Goal: Information Seeking & Learning: Learn about a topic

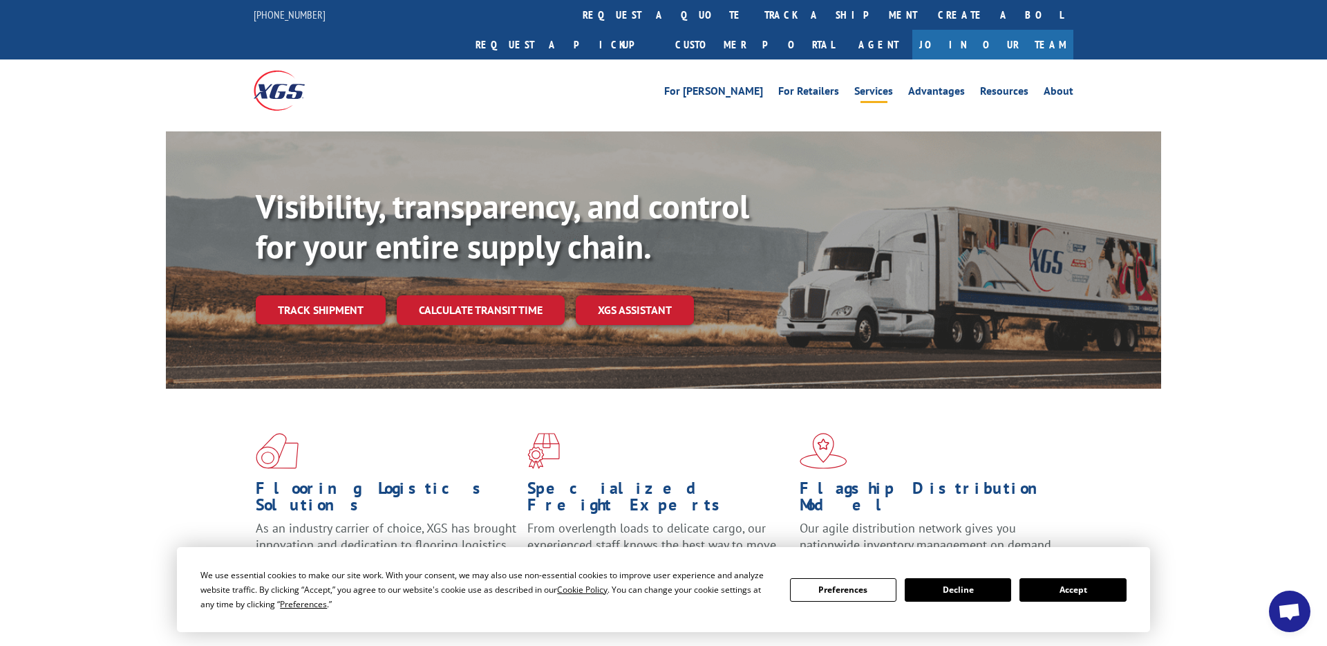
click at [863, 86] on link "Services" at bounding box center [873, 93] width 39 height 15
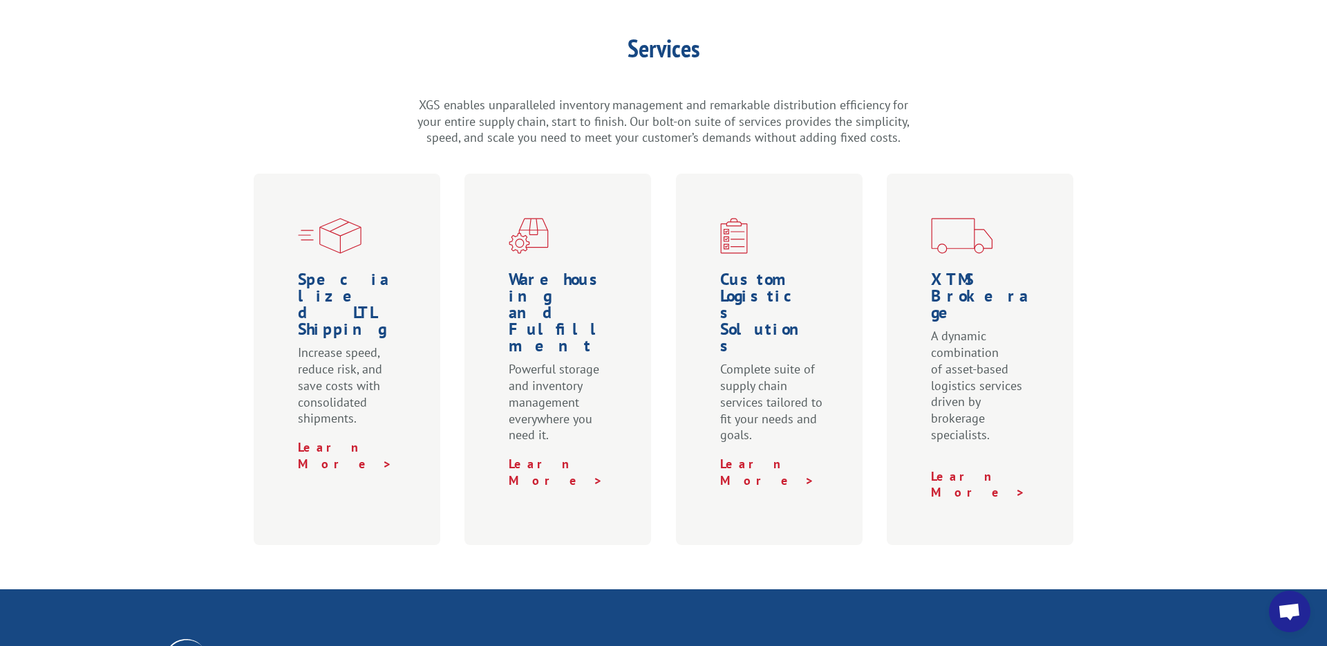
scroll to position [351, 0]
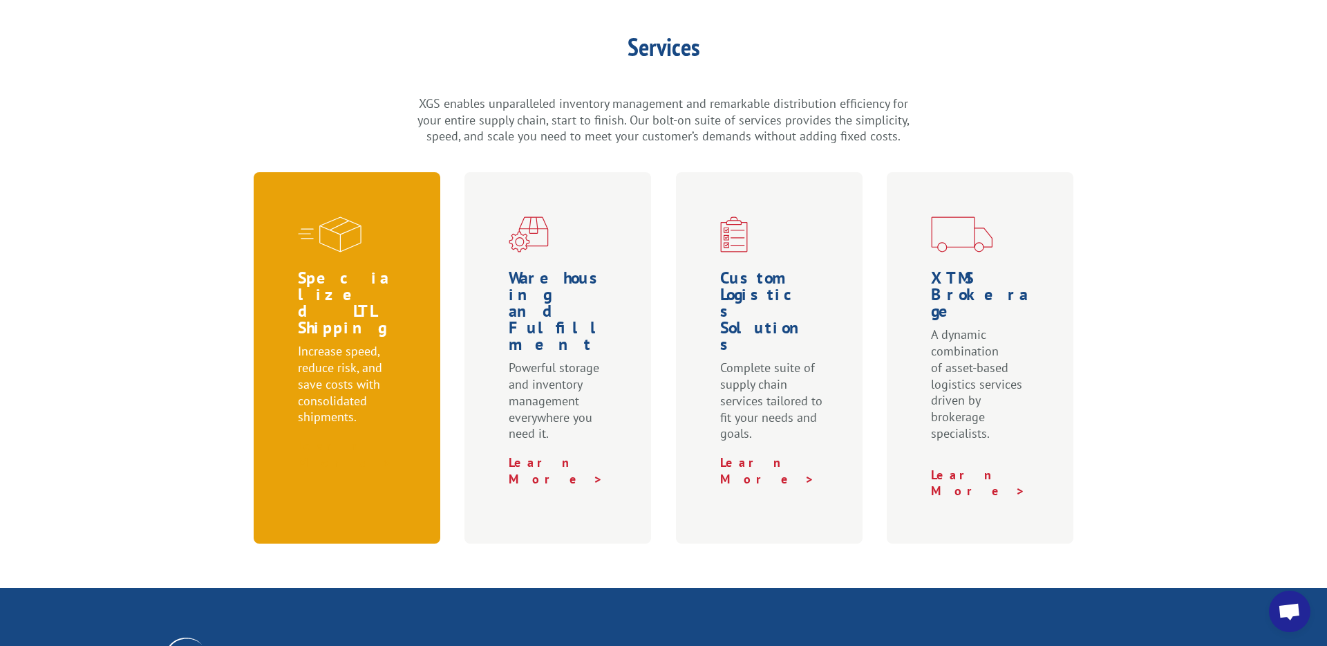
click at [364, 438] on link "Learn More >" at bounding box center [345, 454] width 95 height 32
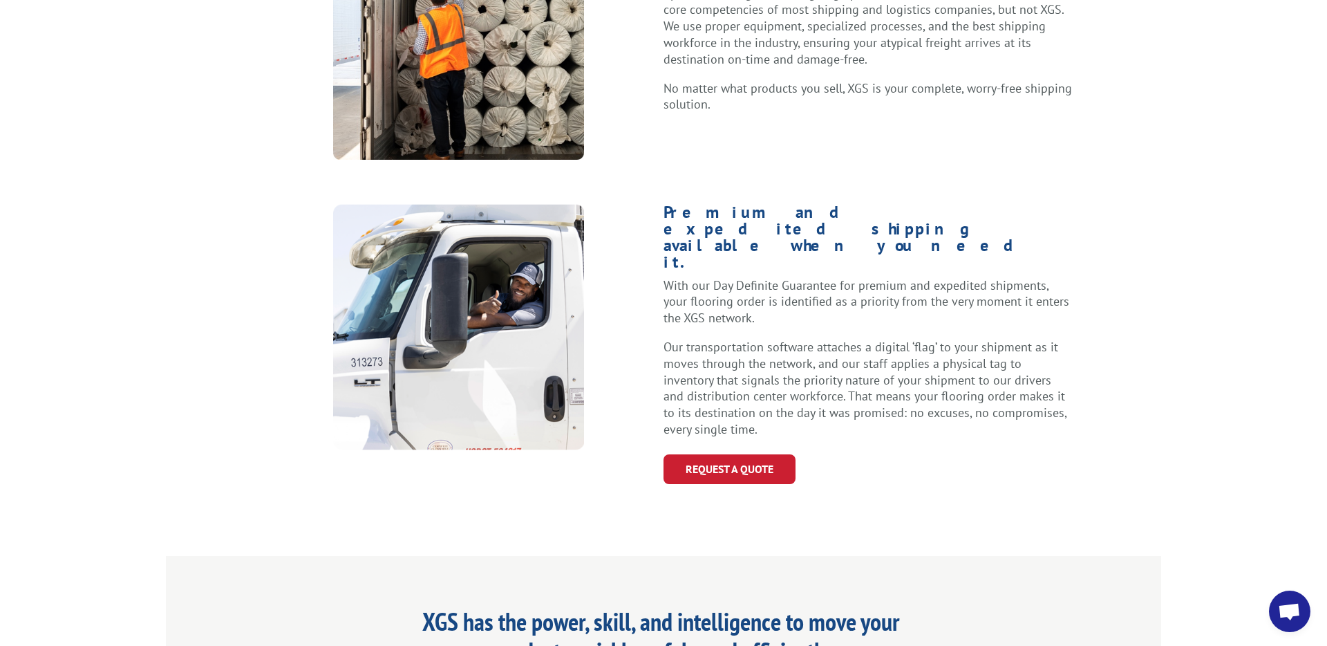
scroll to position [746, 0]
